Goal: Task Accomplishment & Management: Manage account settings

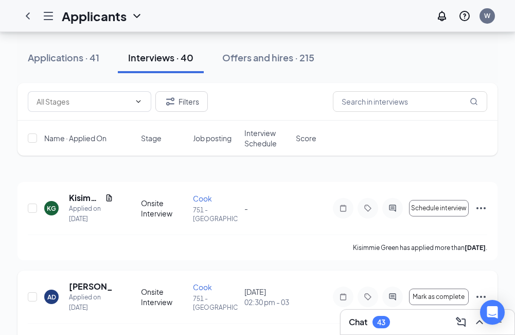
scroll to position [51, 0]
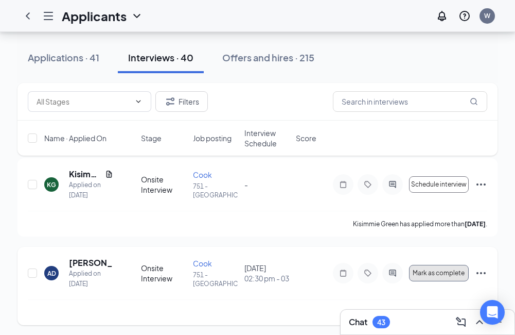
click at [456, 268] on button "Mark as complete" at bounding box center [439, 273] width 60 height 16
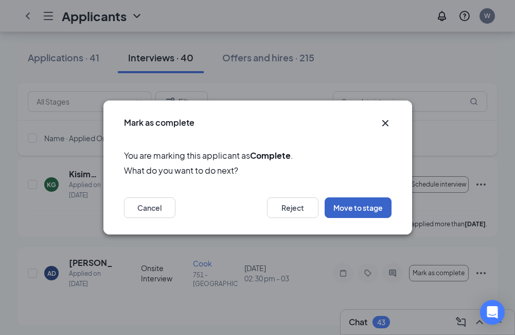
click at [346, 204] on button "Move to stage" at bounding box center [358, 207] width 67 height 21
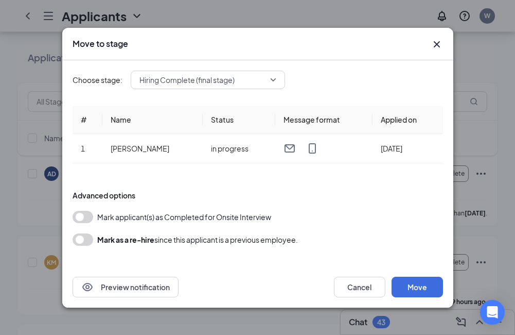
scroll to position [154, 0]
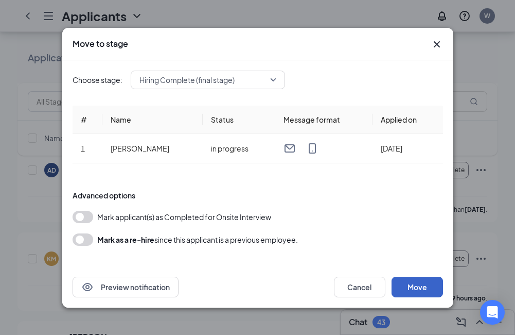
click at [395, 285] on button "Move" at bounding box center [417, 287] width 51 height 21
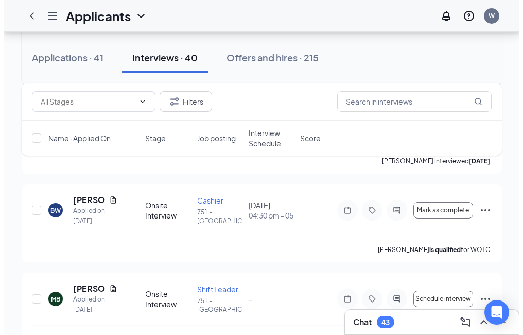
scroll to position [618, 0]
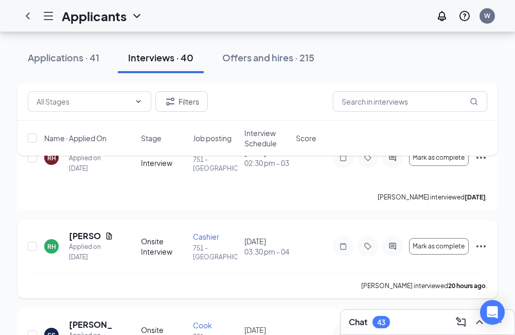
click at [398, 265] on div "RH [PERSON_NAME] Applied on [DATE] Onsite Interview Cashier 751 - [GEOGRAPHIC_D…" at bounding box center [258, 251] width 460 height 42
click at [447, 250] on button "Mark as complete" at bounding box center [439, 246] width 60 height 16
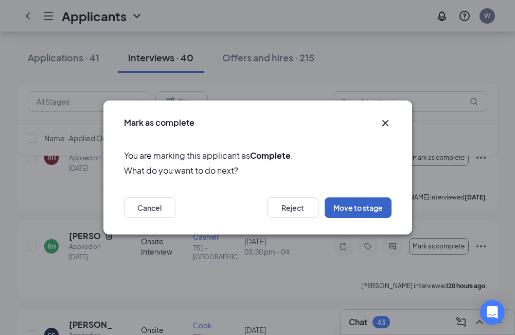
click at [353, 214] on button "Move to stage" at bounding box center [358, 207] width 67 height 21
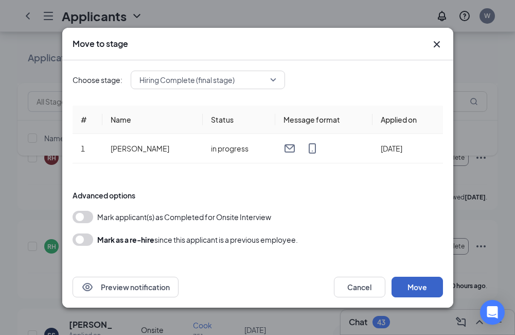
click at [420, 282] on button "Move" at bounding box center [417, 287] width 51 height 21
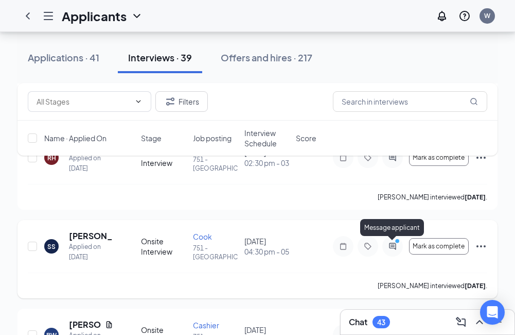
click at [390, 248] on icon "ActiveChat" at bounding box center [393, 246] width 12 height 8
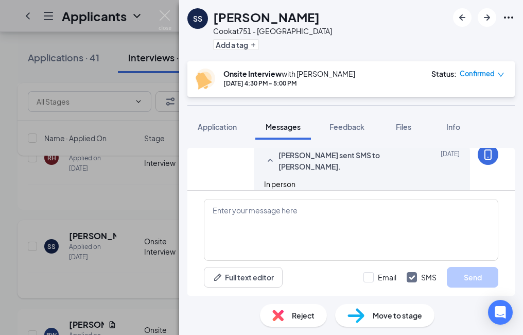
scroll to position [381, 0]
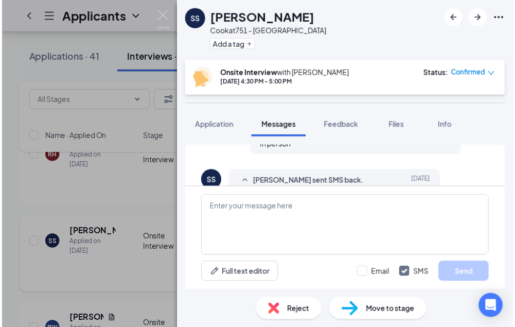
scroll to position [484, 0]
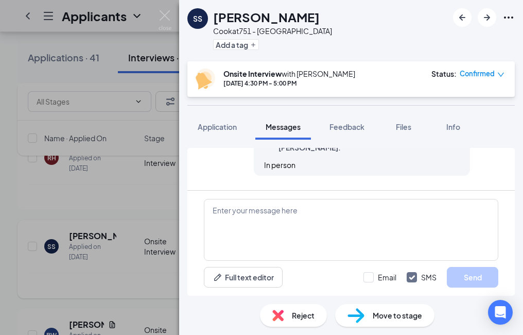
click at [78, 175] on div "SS [PERSON_NAME] at 751 - Edwardsville Add a tag Onsite Interview with [PERSON_…" at bounding box center [261, 167] width 523 height 335
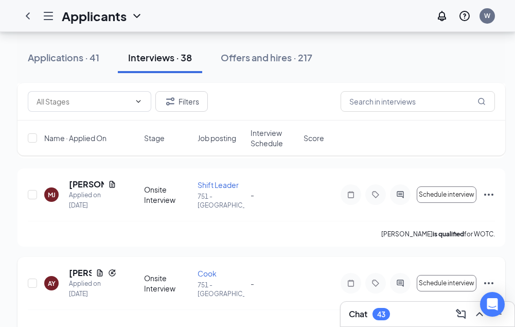
scroll to position [3271, 0]
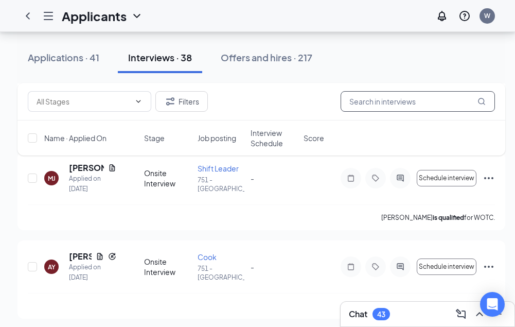
click at [431, 107] on input "text" at bounding box center [418, 101] width 154 height 21
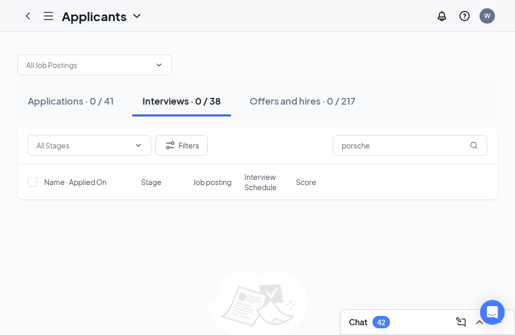
click at [239, 194] on div "Name · Applied On Stage Job posting Interview Schedule Score" at bounding box center [258, 181] width 480 height 35
click at [178, 185] on div "Stage" at bounding box center [163, 182] width 45 height 10
drag, startPoint x: 432, startPoint y: 148, endPoint x: 447, endPoint y: 157, distance: 17.3
click at [439, 152] on input "porsche" at bounding box center [410, 145] width 154 height 21
type input "p"
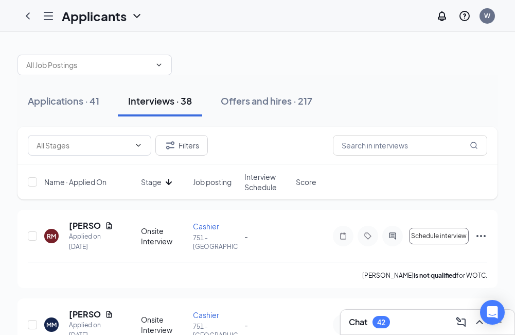
drag, startPoint x: 243, startPoint y: 107, endPoint x: 354, endPoint y: 165, distance: 125.1
click at [243, 106] on div "Offers and hires · 217" at bounding box center [267, 100] width 92 height 13
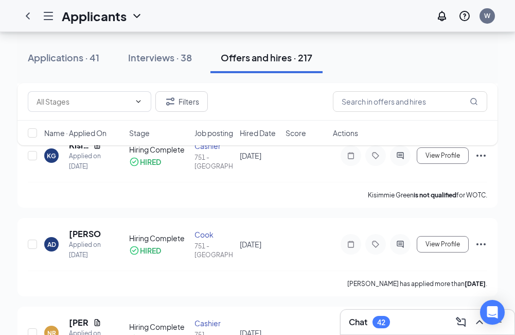
scroll to position [154, 0]
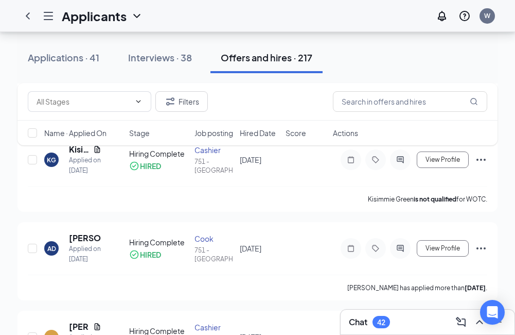
click at [106, 114] on div "Filters" at bounding box center [258, 102] width 480 height 38
click at [99, 106] on input "text" at bounding box center [84, 101] width 94 height 11
click at [272, 106] on div "Filters" at bounding box center [258, 101] width 460 height 21
click at [133, 96] on span at bounding box center [90, 101] width 124 height 21
click at [262, 103] on div "Filters" at bounding box center [258, 101] width 460 height 21
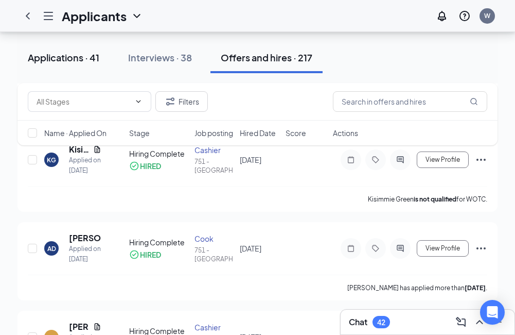
click at [95, 57] on div "Applications · 41" at bounding box center [64, 57] width 72 height 13
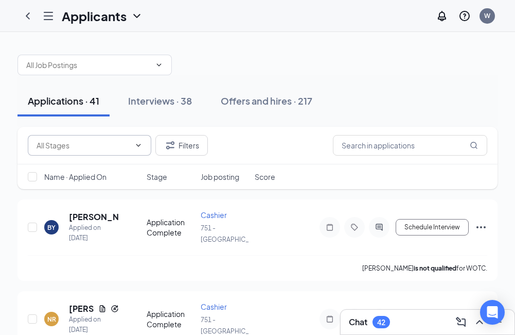
click at [96, 145] on input "text" at bounding box center [84, 145] width 94 height 11
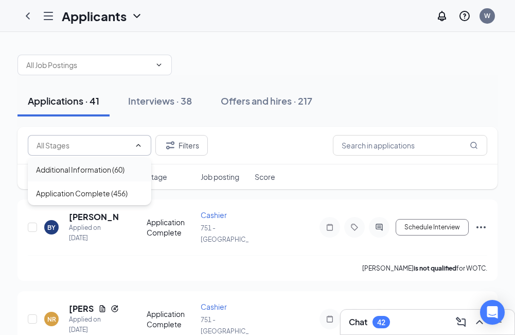
click at [109, 177] on div "Additional Information (60)" at bounding box center [90, 170] width 124 height 24
type input "Additional Information (60)"
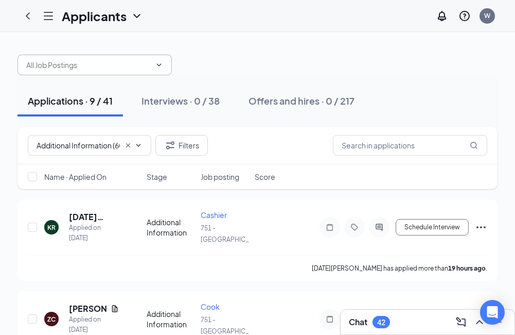
click at [96, 67] on input "text" at bounding box center [88, 64] width 125 height 11
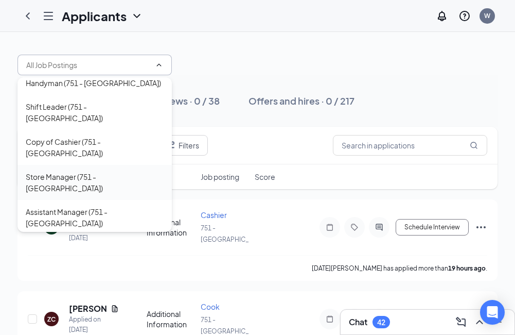
scroll to position [11, 0]
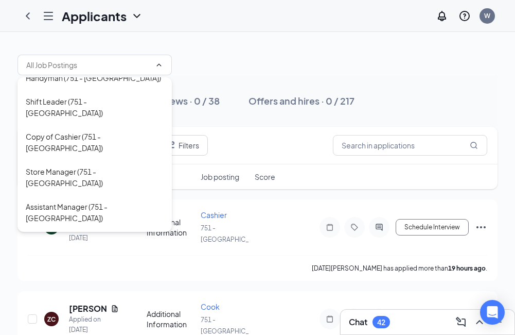
drag, startPoint x: 103, startPoint y: 222, endPoint x: 97, endPoint y: 222, distance: 5.7
click at [103, 260] on div "Cook (751 - [GEOGRAPHIC_DATA])" at bounding box center [84, 265] width 117 height 11
type input "Cook (751 - [GEOGRAPHIC_DATA])"
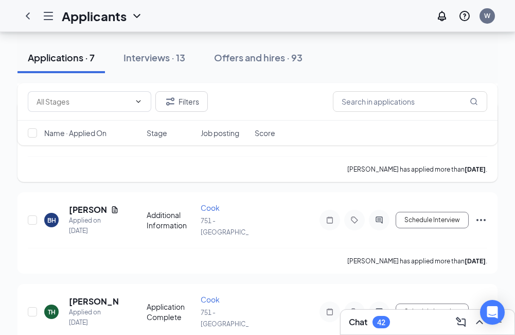
scroll to position [25, 0]
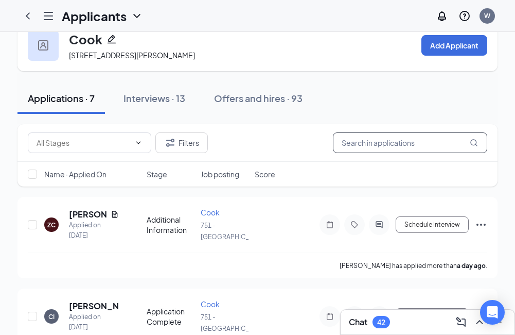
click at [356, 153] on input "text" at bounding box center [410, 142] width 154 height 21
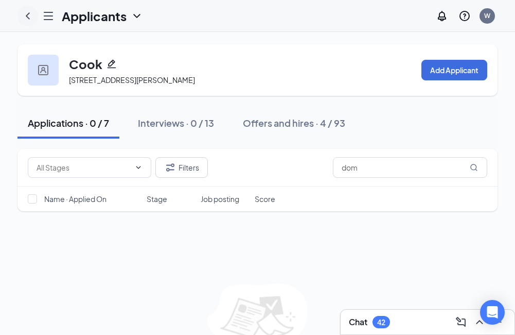
click at [29, 22] on div at bounding box center [28, 16] width 21 height 21
click at [398, 325] on div "Chat 42" at bounding box center [428, 322] width 158 height 16
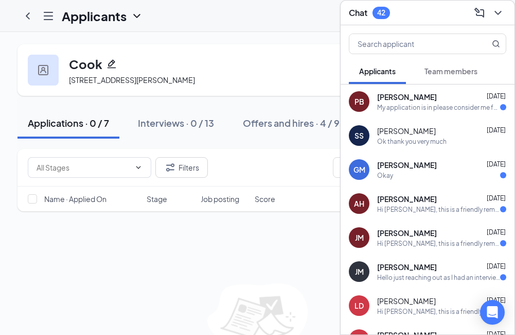
click at [432, 106] on div "My application is in please consider me for the job and resend my on boarding" at bounding box center [438, 107] width 123 height 9
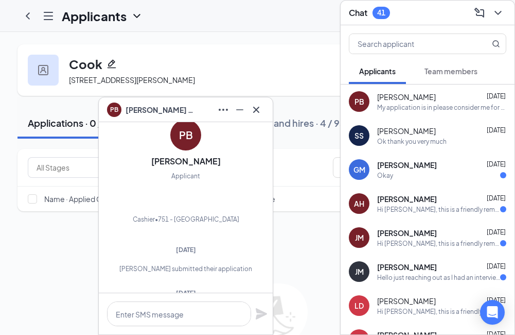
scroll to position [-206, 0]
click at [155, 102] on div "PB [PERSON_NAME]" at bounding box center [152, 109] width 91 height 14
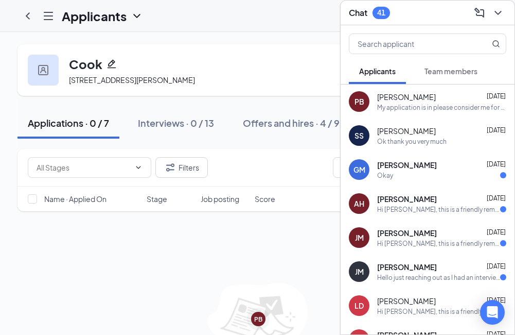
scroll to position [0, 0]
click at [364, 104] on div "PB" at bounding box center [360, 101] width 10 height 10
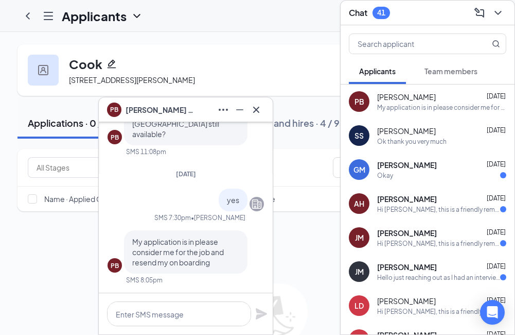
click at [217, 109] on icon "Ellipses" at bounding box center [223, 110] width 12 height 12
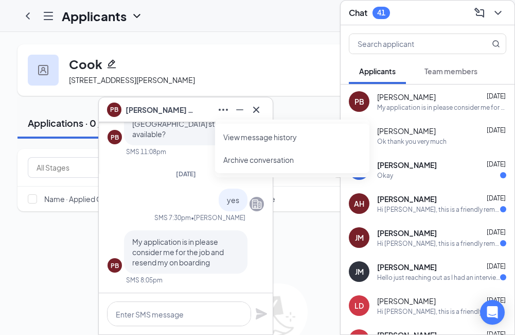
click at [299, 164] on span "Archive conversation" at bounding box center [292, 159] width 138 height 11
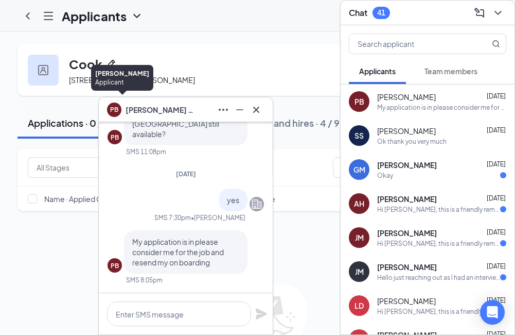
click at [111, 109] on div "PB" at bounding box center [114, 108] width 8 height 9
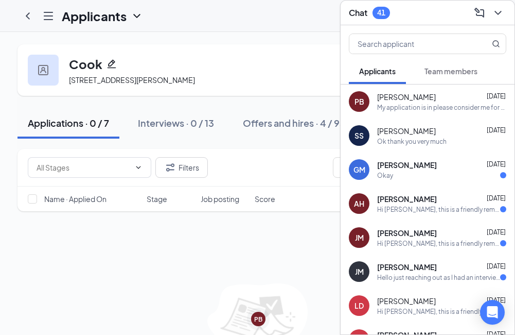
click at [298, 80] on div "Cook [STREET_ADDRESS][PERSON_NAME] Add Applicant" at bounding box center [258, 69] width 480 height 51
click at [25, 16] on icon "ChevronLeft" at bounding box center [28, 16] width 12 height 12
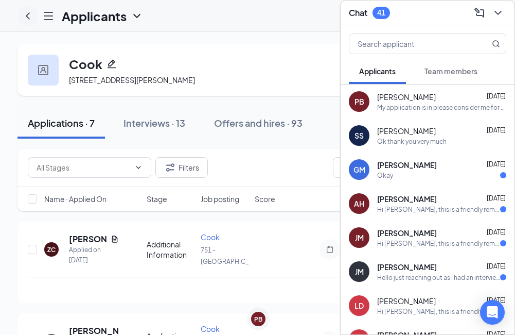
click at [25, 16] on icon "ChevronLeft" at bounding box center [28, 16] width 12 height 12
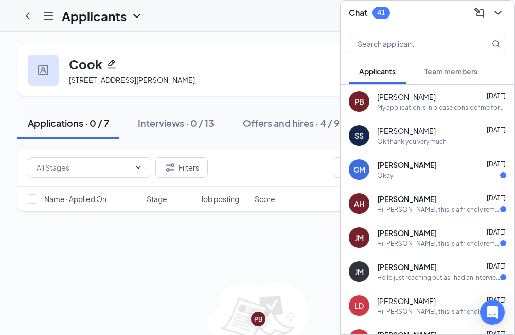
click at [308, 44] on div "Cook [STREET_ADDRESS][PERSON_NAME] Add Applicant Applications · 0 / 7 Interview…" at bounding box center [257, 214] width 515 height 364
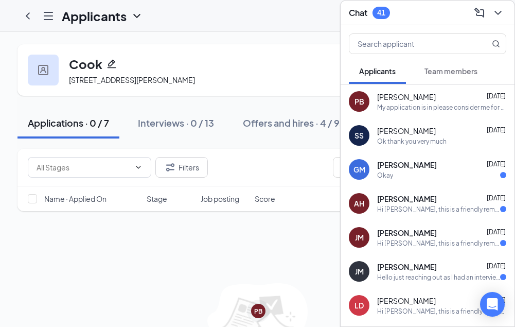
click at [503, 10] on icon "ChevronDown" at bounding box center [498, 13] width 12 height 12
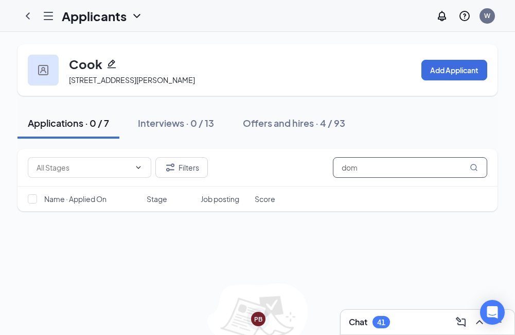
drag, startPoint x: 375, startPoint y: 174, endPoint x: 316, endPoint y: 194, distance: 62.4
click at [299, 201] on div "Filters dom Name · Applied On Stage Job posting Score" at bounding box center [258, 180] width 480 height 62
type input "[PERSON_NAME]"
click at [43, 26] on div "Applicants W" at bounding box center [257, 16] width 515 height 32
click at [42, 15] on div at bounding box center [48, 16] width 21 height 21
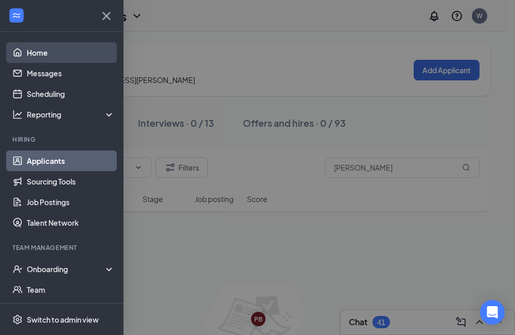
click at [36, 56] on link "Home" at bounding box center [71, 52] width 88 height 21
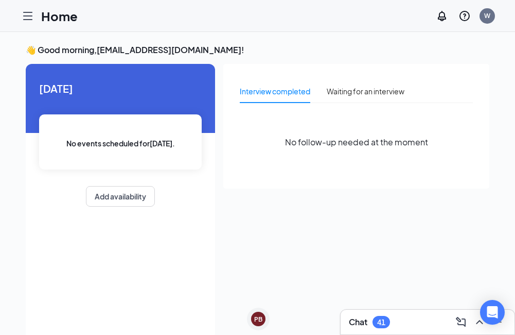
click at [28, 20] on icon "Hamburger" at bounding box center [28, 16] width 12 height 12
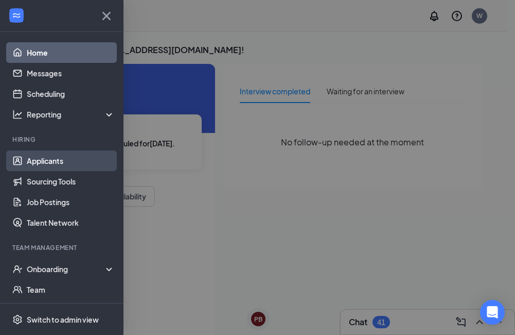
click at [59, 160] on link "Applicants" at bounding box center [71, 160] width 88 height 21
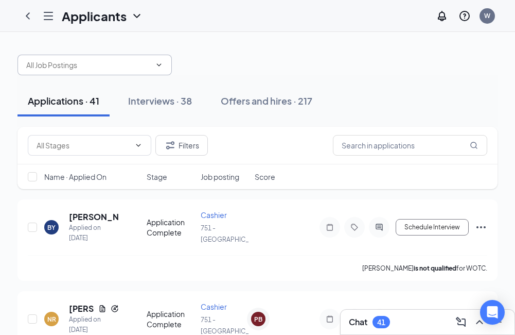
click at [132, 63] on input "text" at bounding box center [88, 64] width 125 height 11
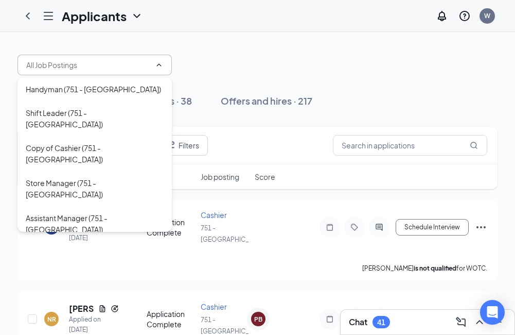
click at [318, 78] on div "Applications · 41 Interviews · 38 Offers and hires · 217" at bounding box center [258, 100] width 480 height 51
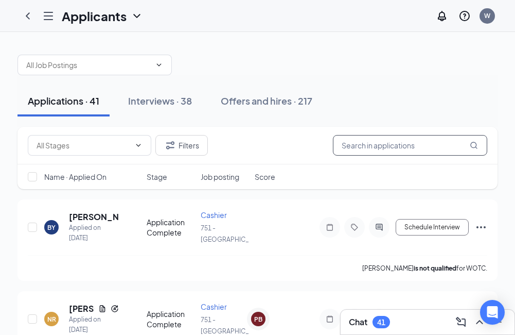
click at [363, 143] on input "text" at bounding box center [410, 145] width 154 height 21
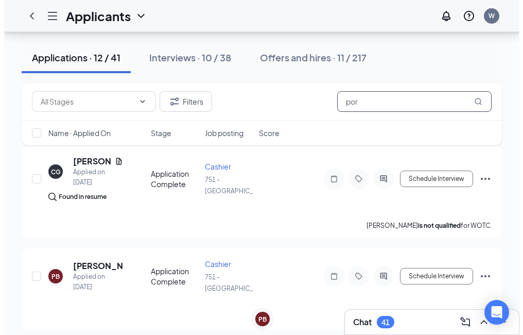
scroll to position [154, 0]
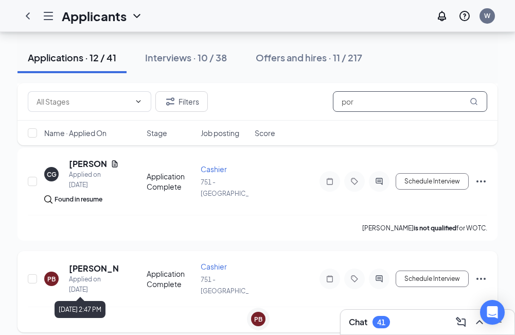
type input "por"
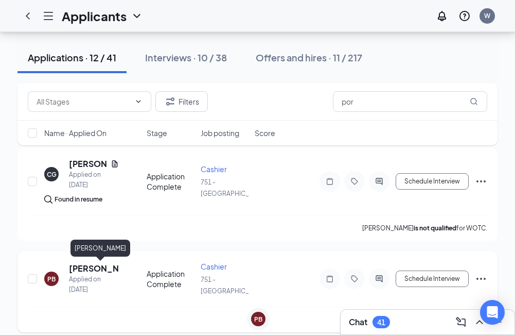
click at [77, 270] on h5 "[PERSON_NAME]" at bounding box center [94, 268] width 50 height 11
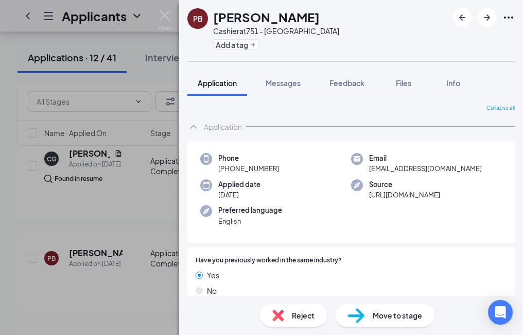
click at [393, 321] on div "Move to stage" at bounding box center [384, 315] width 99 height 23
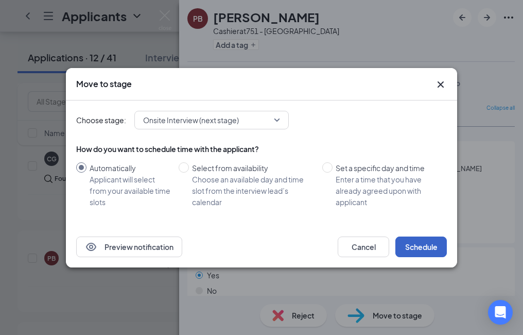
click at [422, 243] on button "Schedule" at bounding box center [420, 246] width 51 height 21
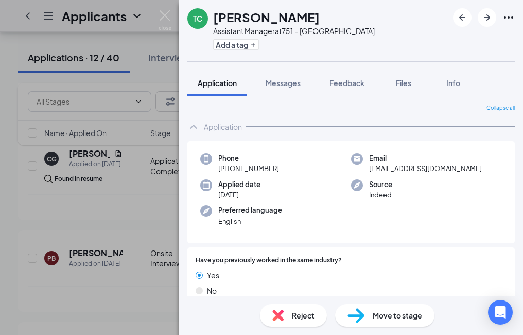
click at [384, 316] on span "Move to stage" at bounding box center [397, 314] width 49 height 11
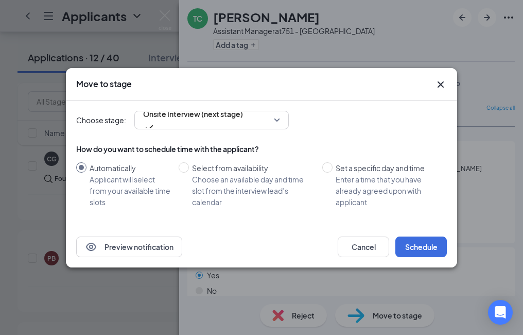
click at [440, 87] on icon "Cross" at bounding box center [441, 84] width 12 height 12
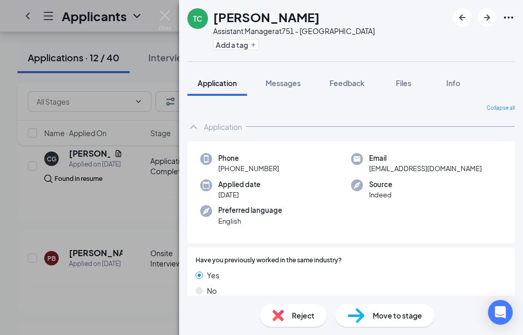
click at [147, 248] on div "TC [PERSON_NAME] Assistant Manager at 751 - [GEOGRAPHIC_DATA] Add a tag Applica…" at bounding box center [261, 167] width 523 height 335
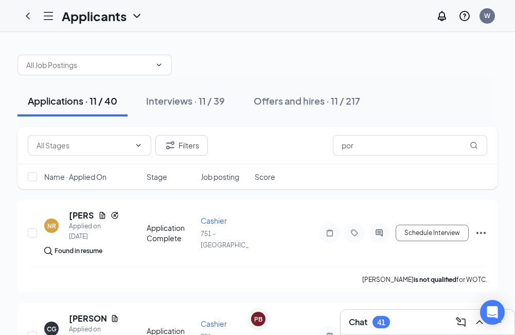
click at [47, 13] on icon "Hamburger" at bounding box center [48, 16] width 12 height 12
